Goal: Task Accomplishment & Management: Manage account settings

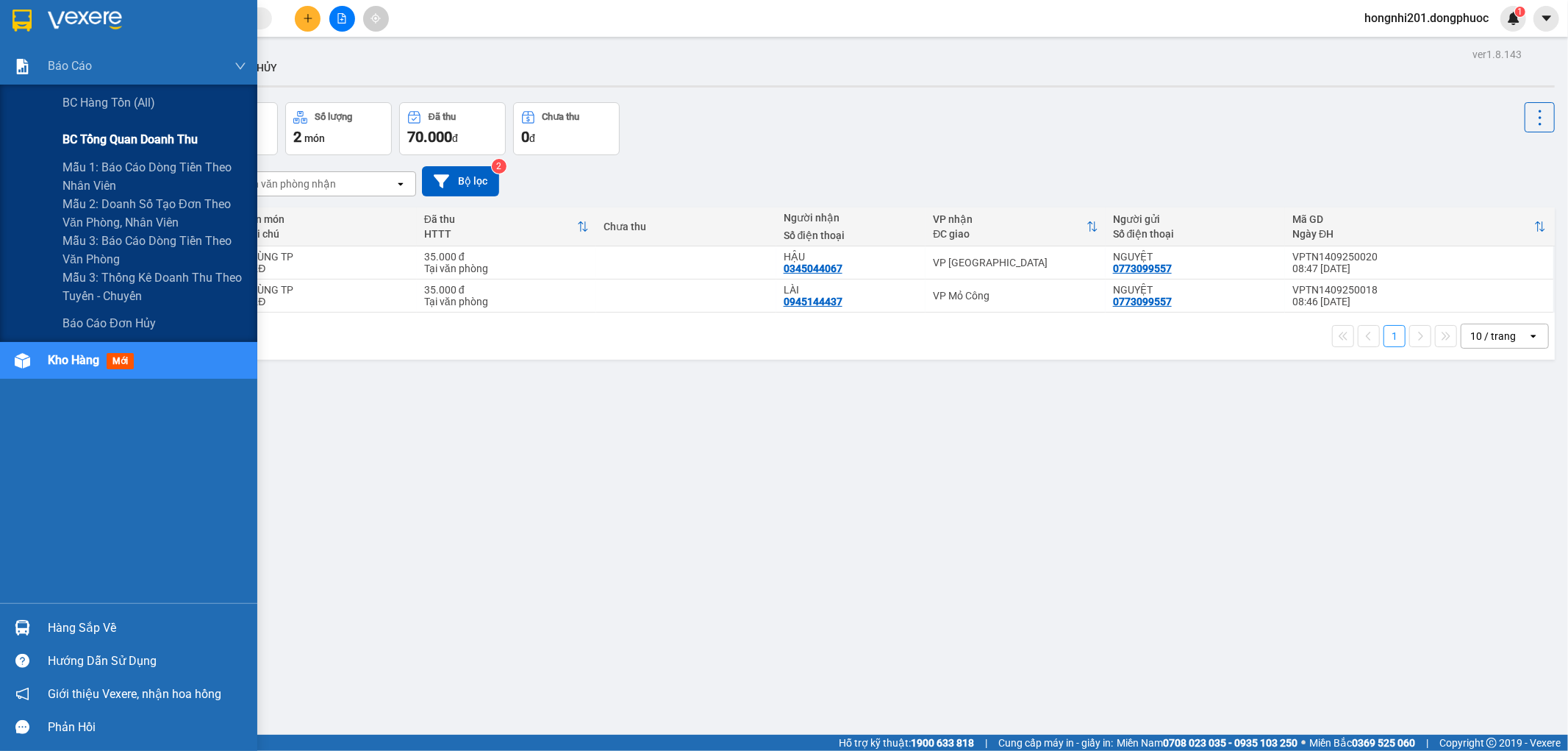
click at [115, 137] on span "BC tổng quan doanh thu" at bounding box center [129, 139] width 135 height 18
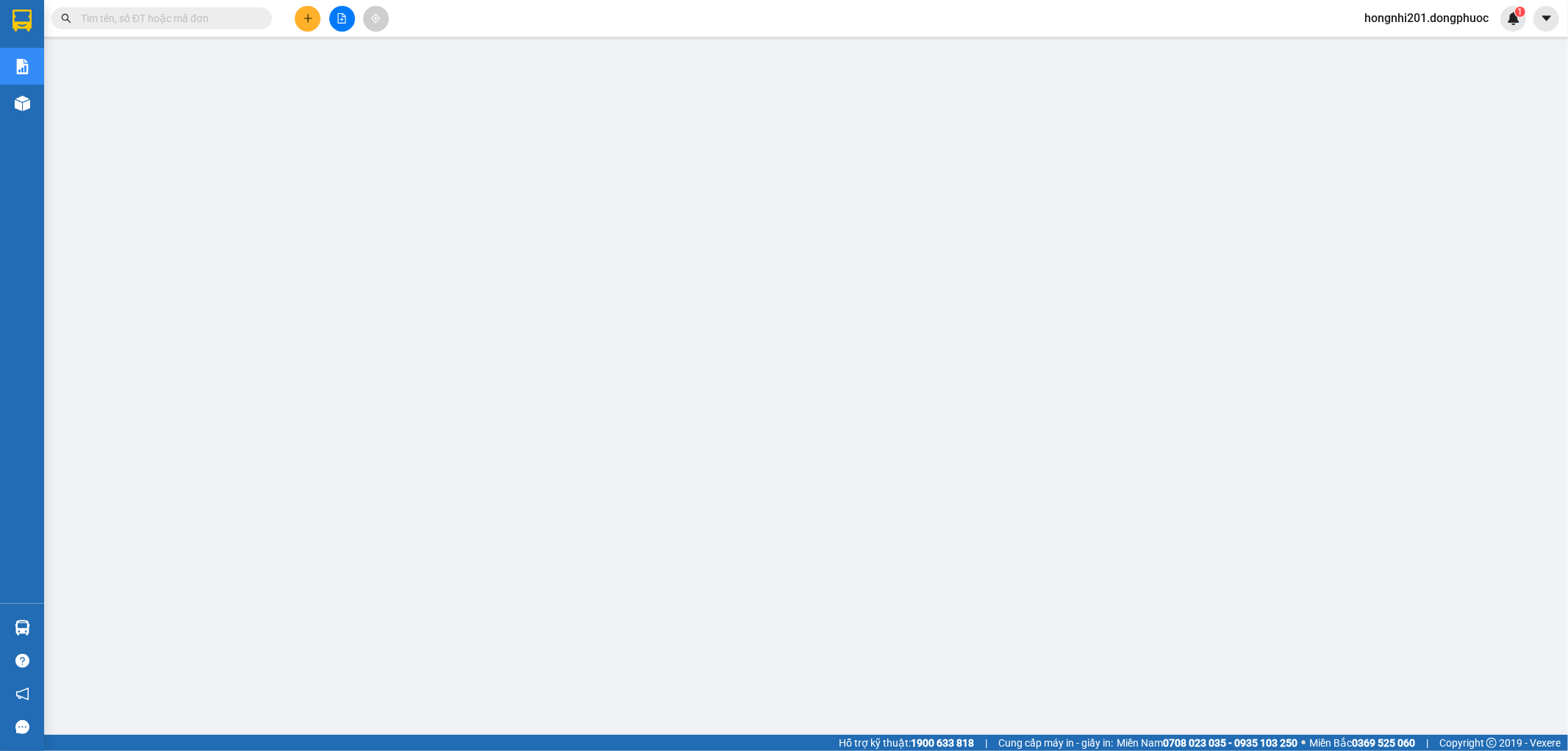
click at [1474, 19] on span "hongnhi201.dongphuoc" at bounding box center [1427, 18] width 148 height 18
click at [1442, 45] on span "Đăng xuất" at bounding box center [1433, 45] width 120 height 16
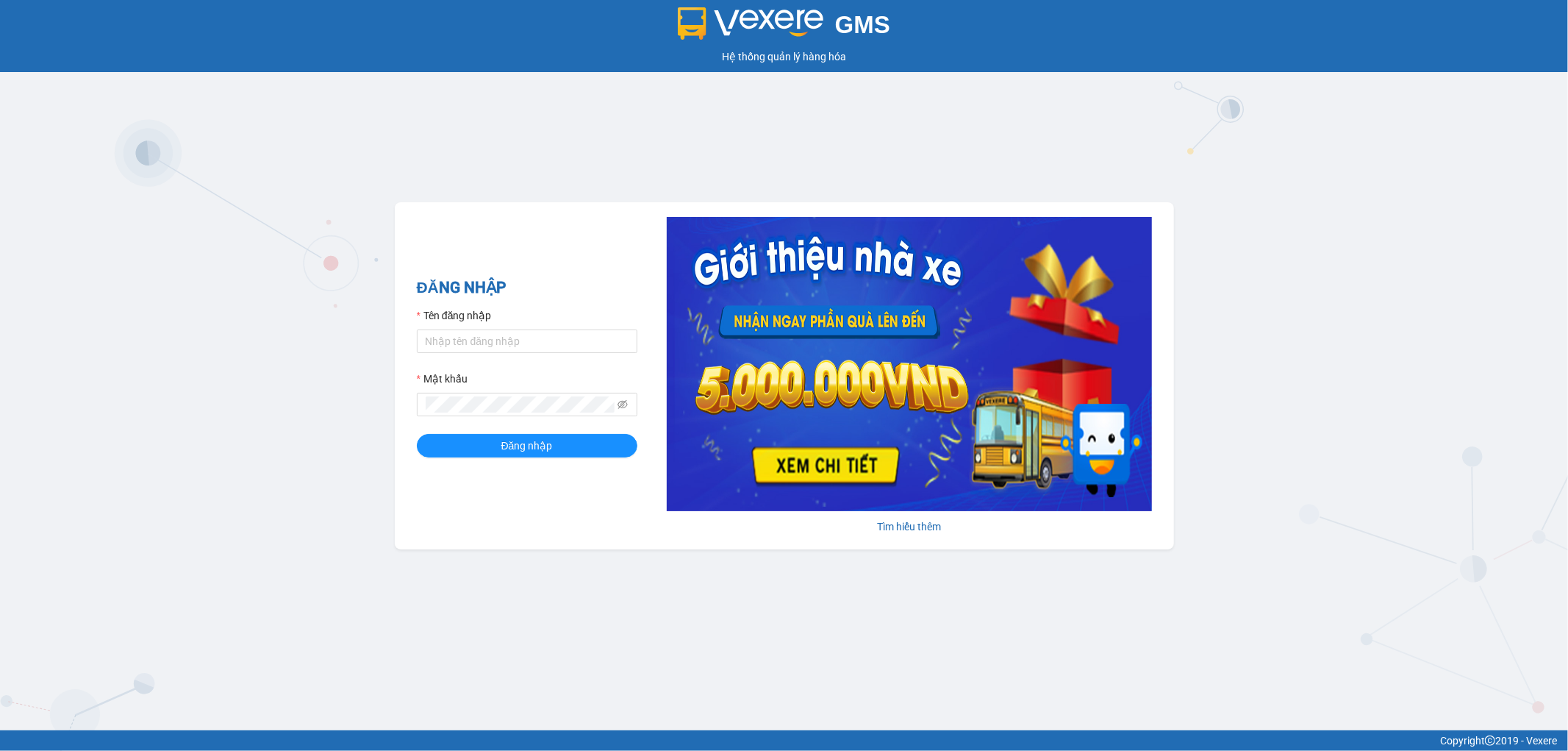
click at [318, 659] on div "GMS Hệ thống quản lý hàng hóa ĐĂNG NHẬP Tên đăng nhập Mật khẩu Đăng nhập Tìm hi…" at bounding box center [784, 365] width 1568 height 730
